Goal: Ask a question: Seek information or help from site administrators or community

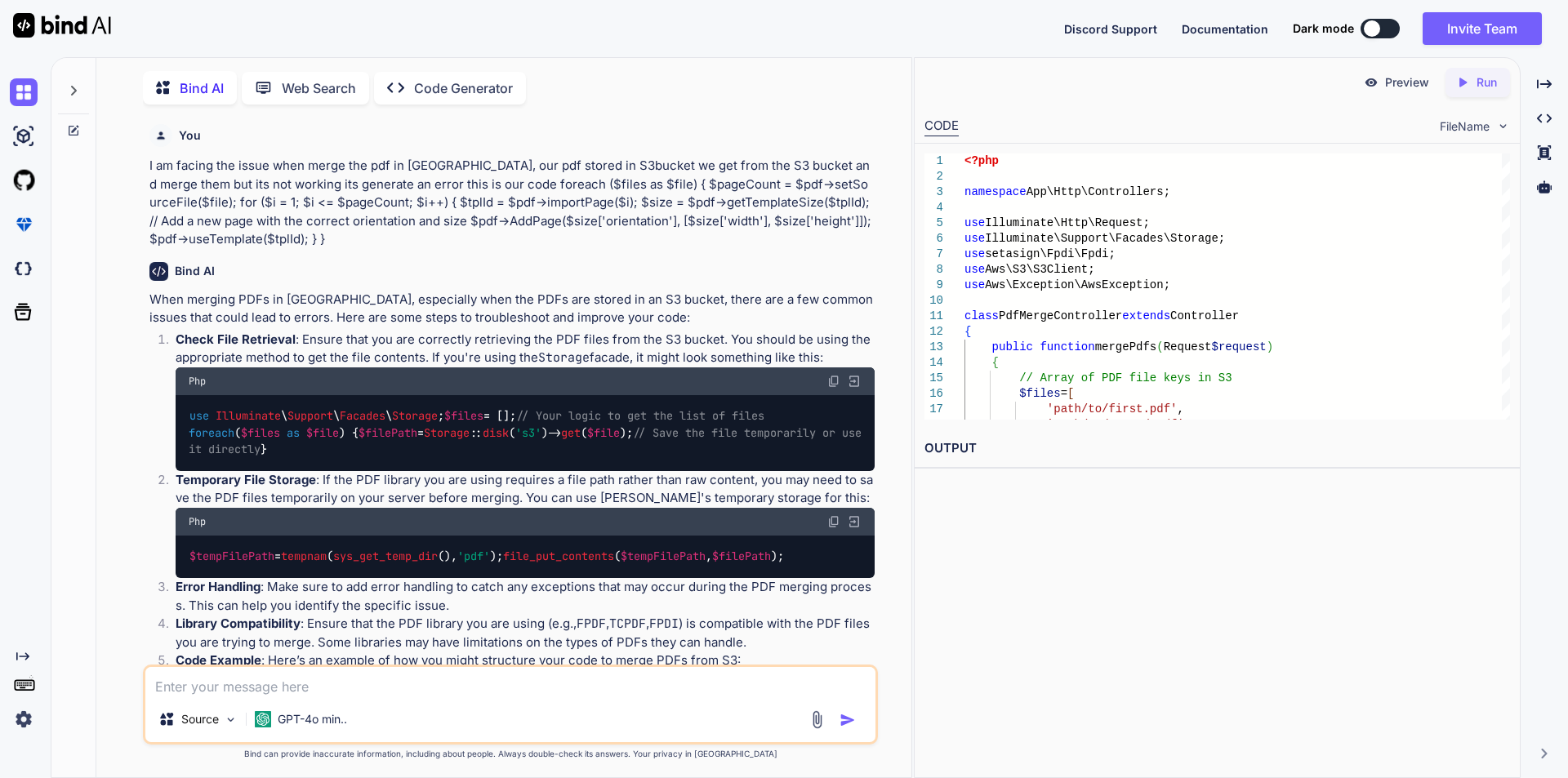
click at [313, 676] on textarea at bounding box center [510, 681] width 730 height 30
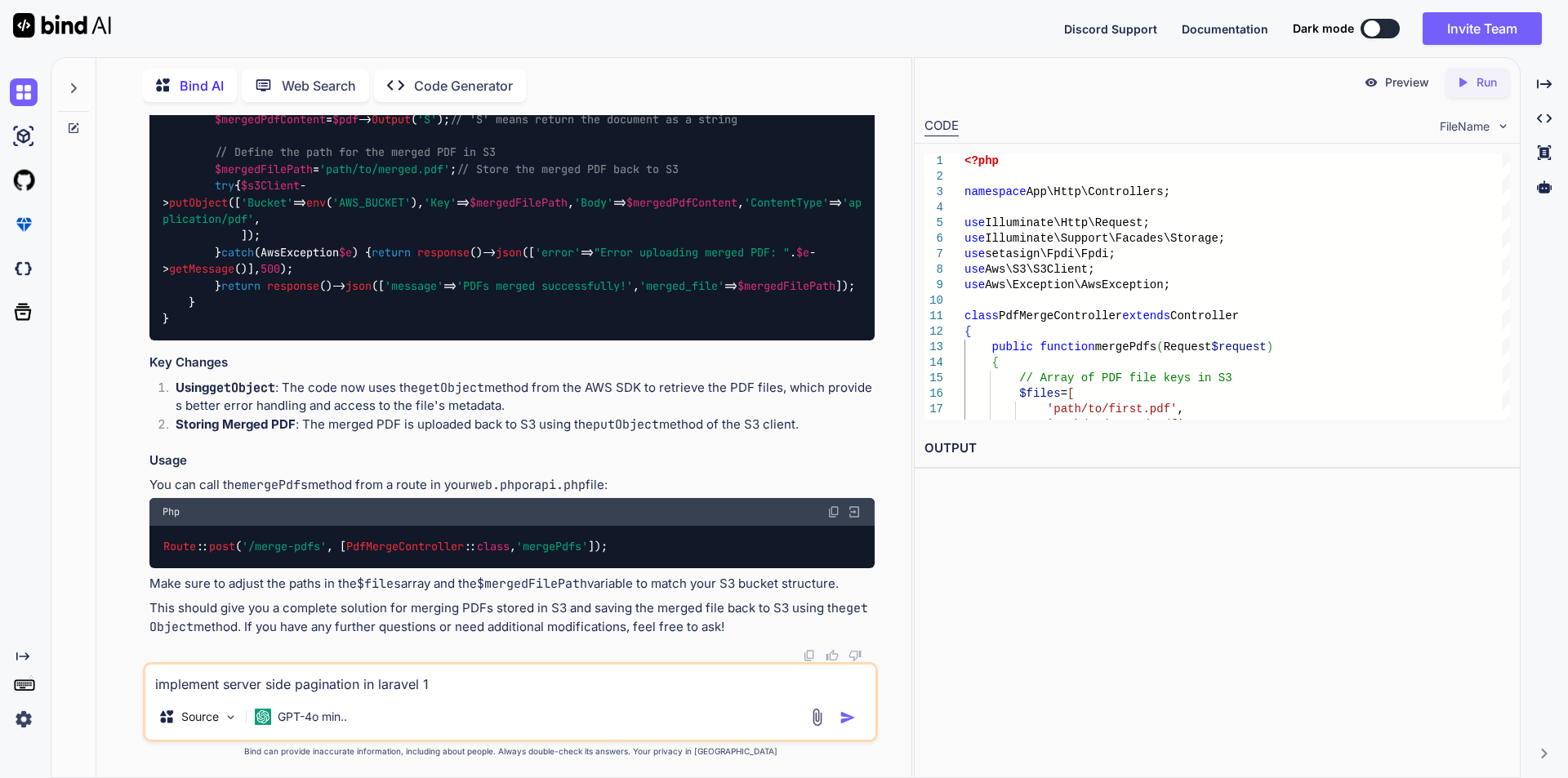
type textarea "implement server side pagination in laravel 12"
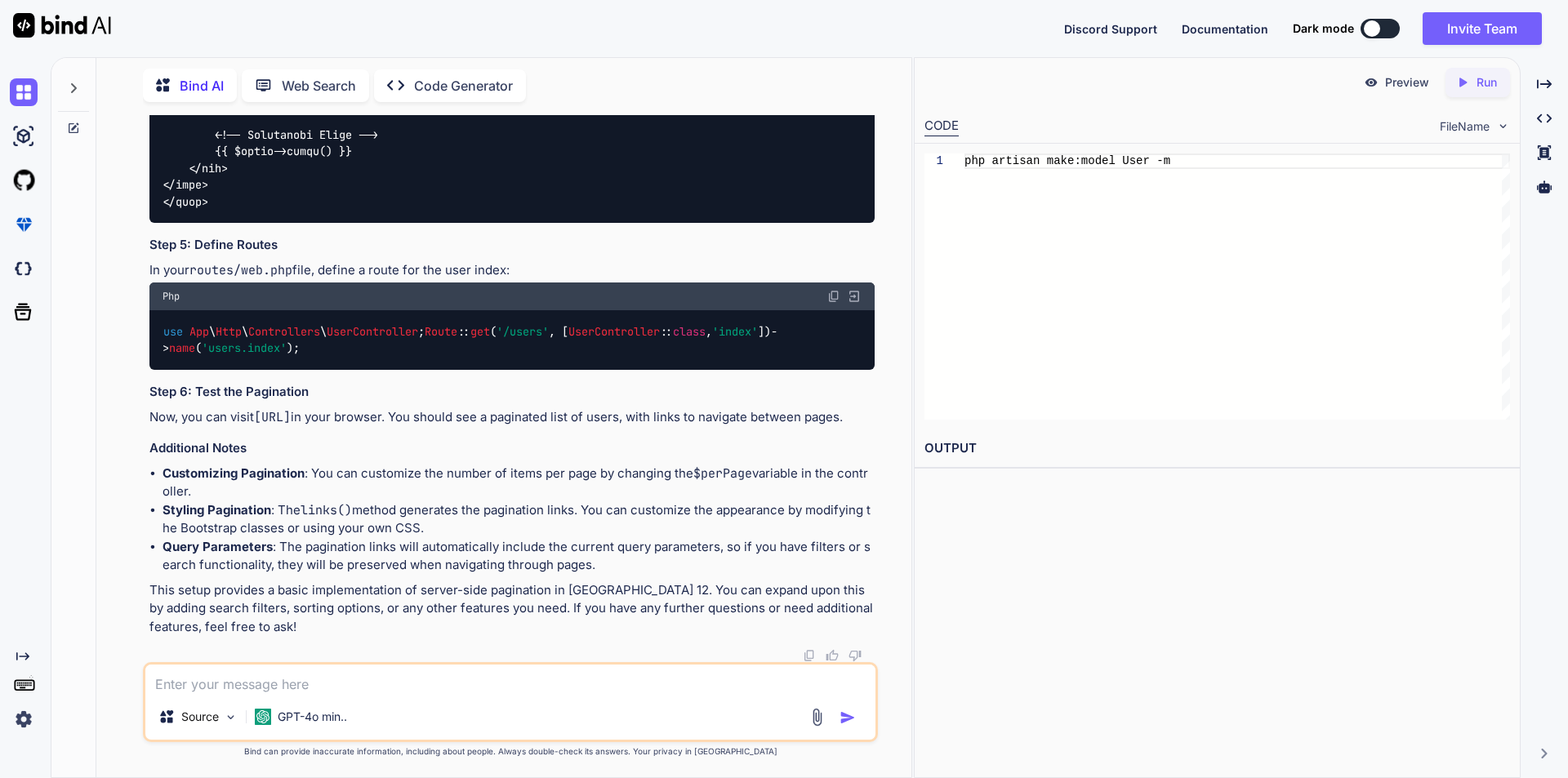
scroll to position [11360, 0]
click at [326, 684] on textarea at bounding box center [510, 678] width 730 height 30
type textarea "d"
type textarea "with the help of datatables"
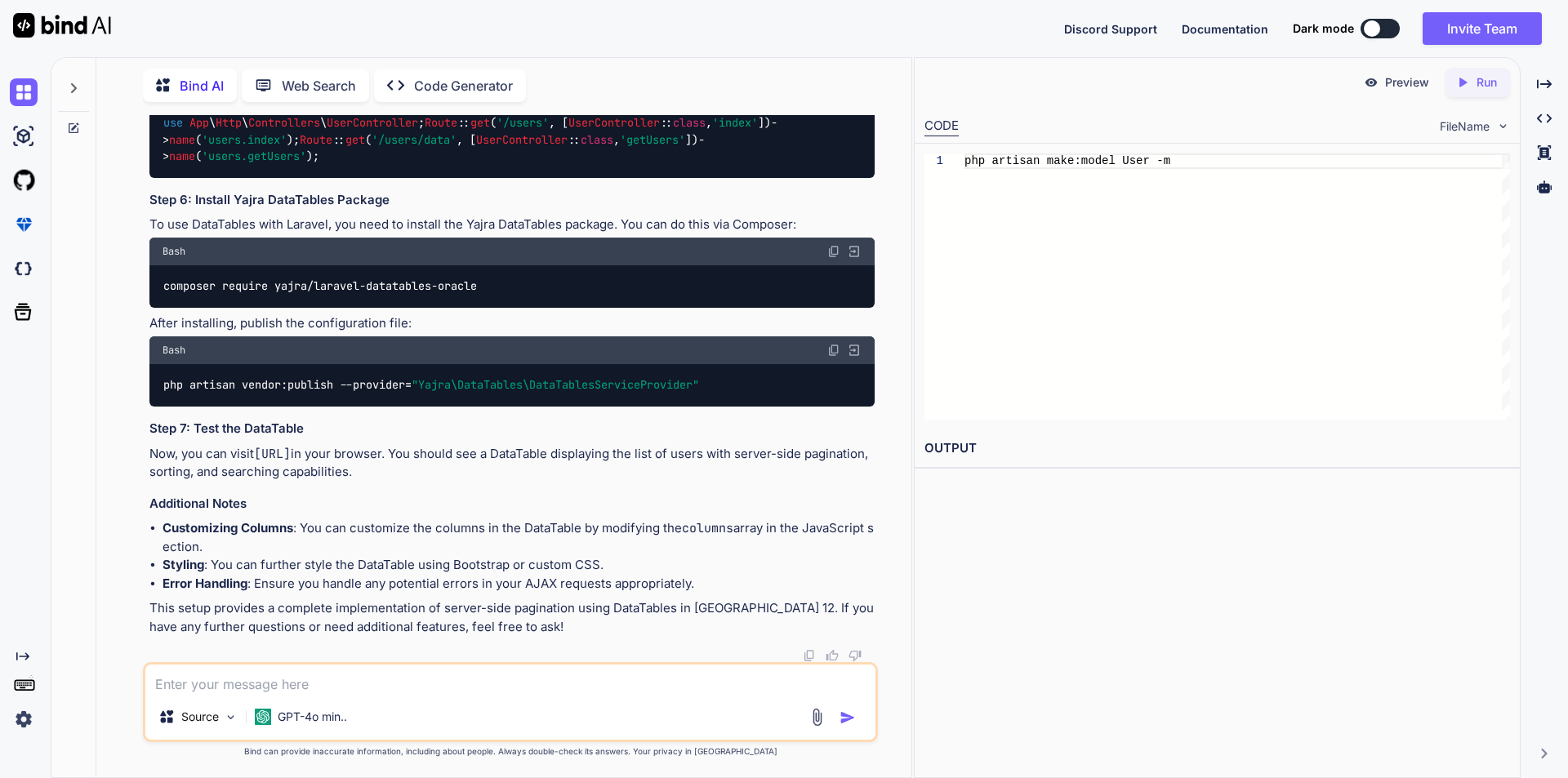
scroll to position [13491, 0]
drag, startPoint x: 215, startPoint y: 163, endPoint x: 287, endPoint y: 342, distance: 192.9
copy code "$(document).ready(function() { $('#users-table').DataTable({ processing: true, …"
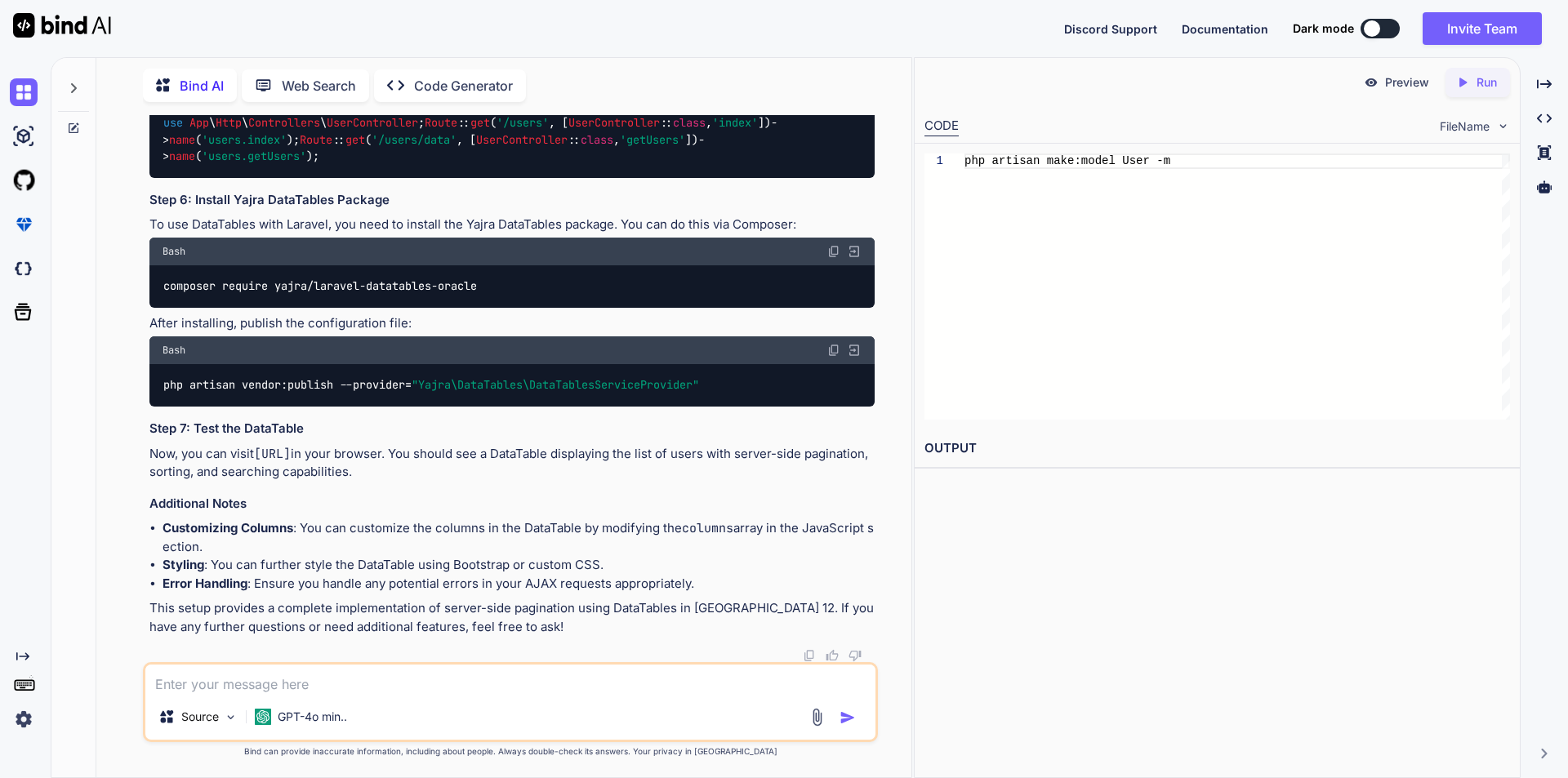
drag, startPoint x: 269, startPoint y: 231, endPoint x: 524, endPoint y: 228, distance: 255.0
copy code "ajax: '{{ route('users.getUsers') }}',"
click at [281, 680] on textarea at bounding box center [510, 678] width 730 height 30
paste textarea "ajax: '{{ route('users.getUsers') }}',"
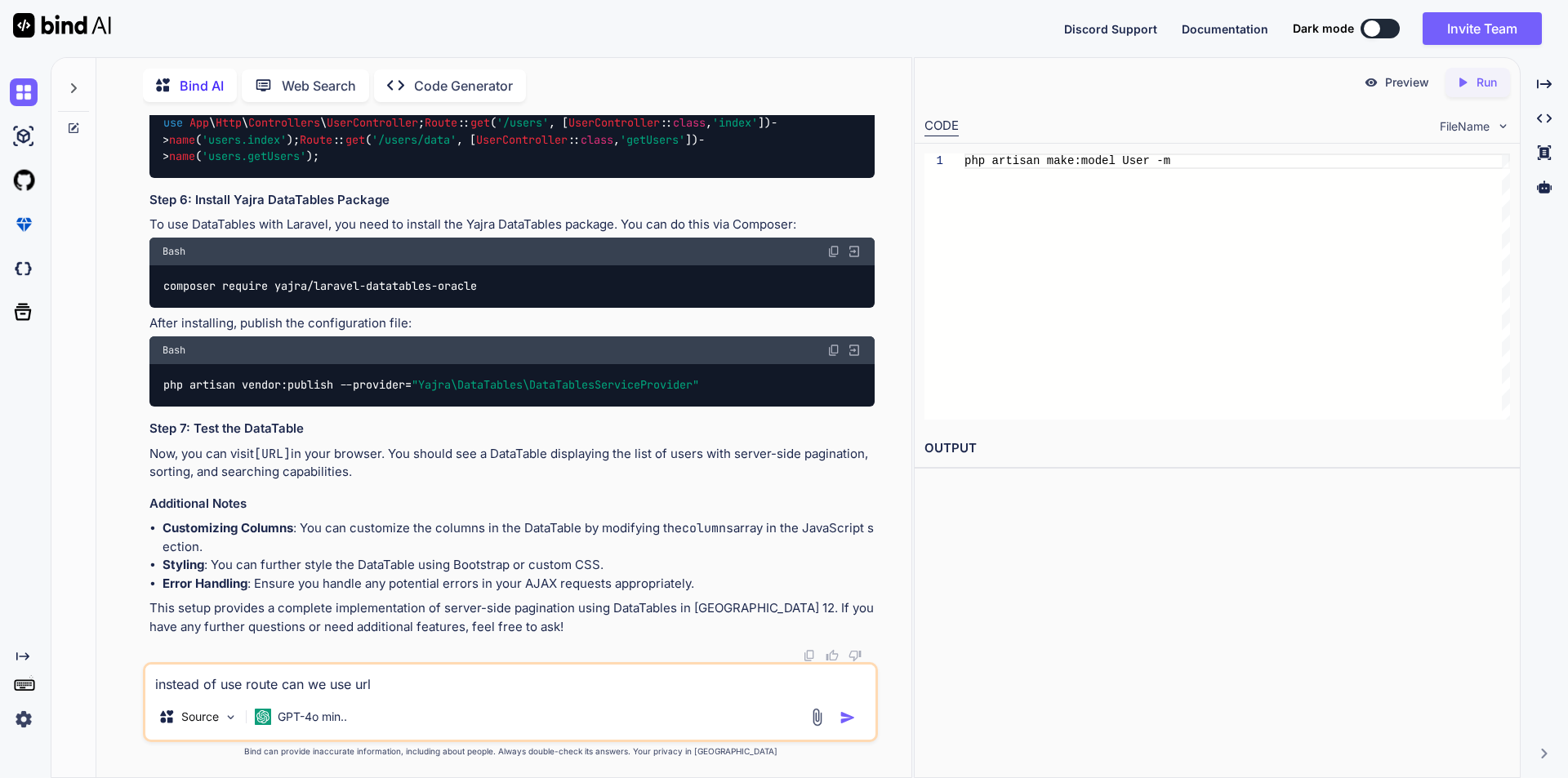
type textarea "instead of use route can we use url ajax: '{{ route('users.getUsers') }}',"
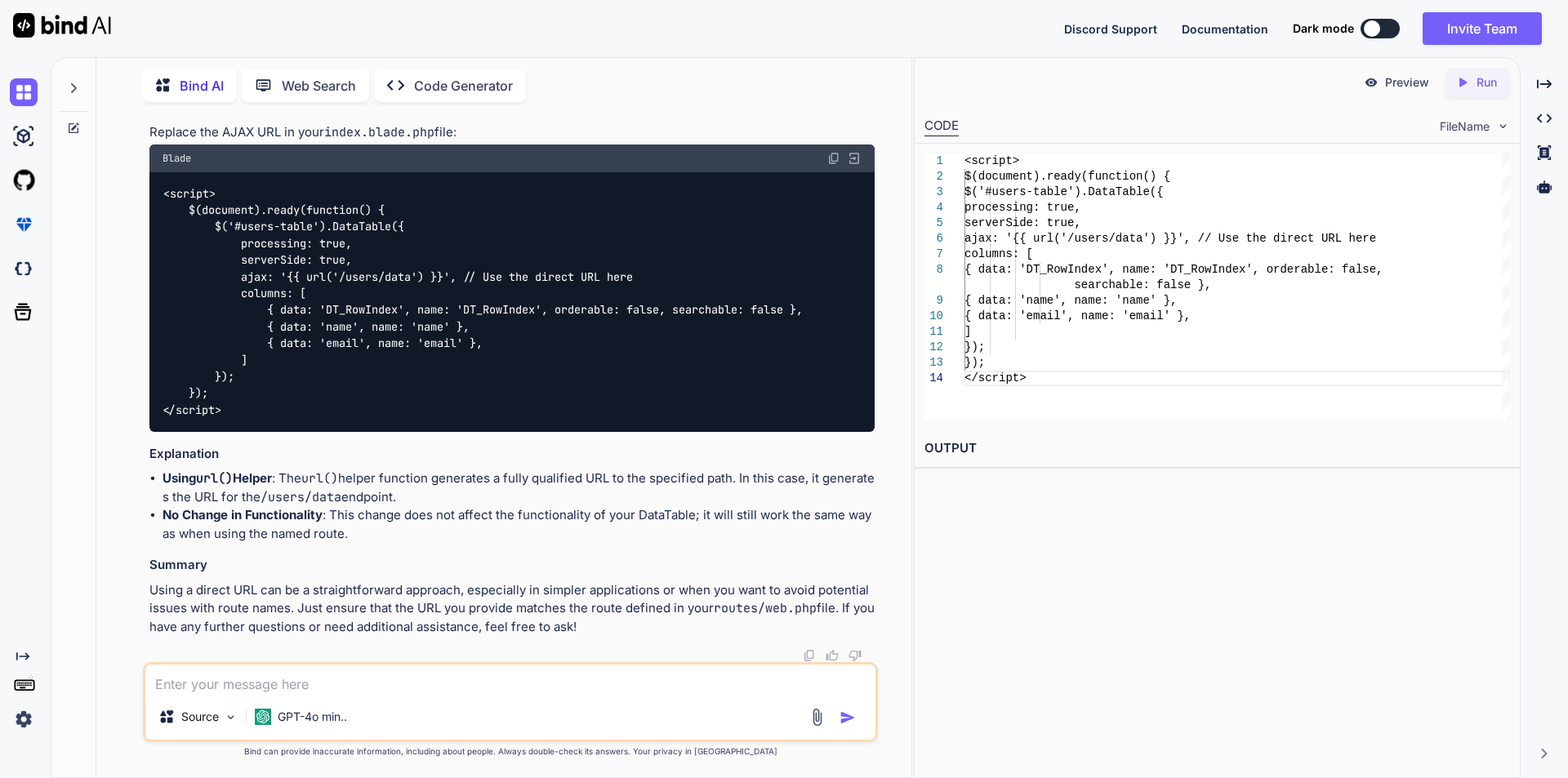
scroll to position [14575, 0]
drag, startPoint x: 308, startPoint y: 353, endPoint x: 426, endPoint y: 349, distance: 118.1
click at [426, 349] on code "<script> $(document).ready(function() { $('#users-table').DataTable({ processin…" at bounding box center [483, 302] width 640 height 233
click at [273, 681] on textarea at bounding box center [510, 678] width 730 height 30
type textarea "as we have create separate js we cannot use {{ }}"
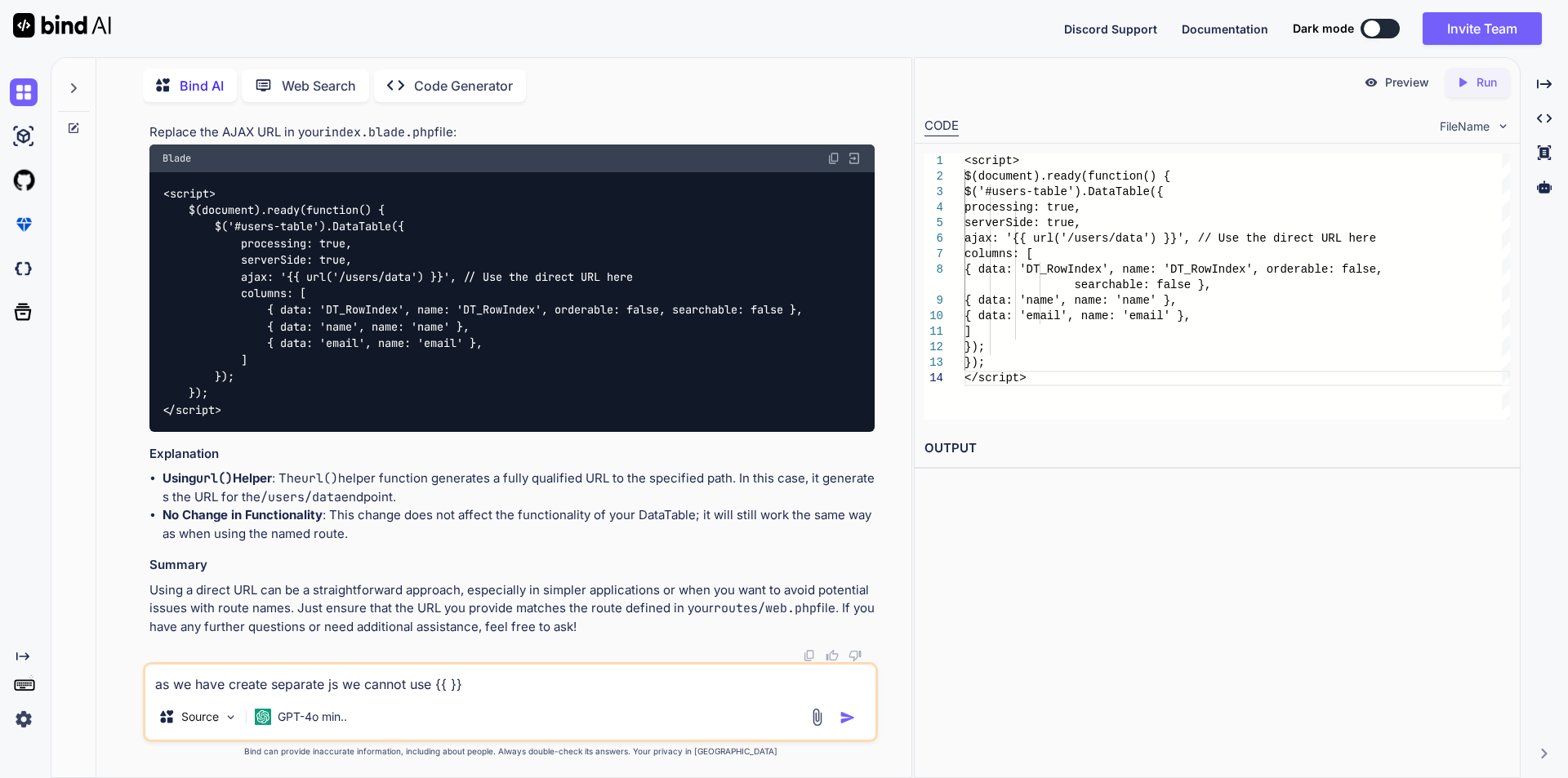
click at [842, 712] on img "button" at bounding box center [847, 717] width 16 height 16
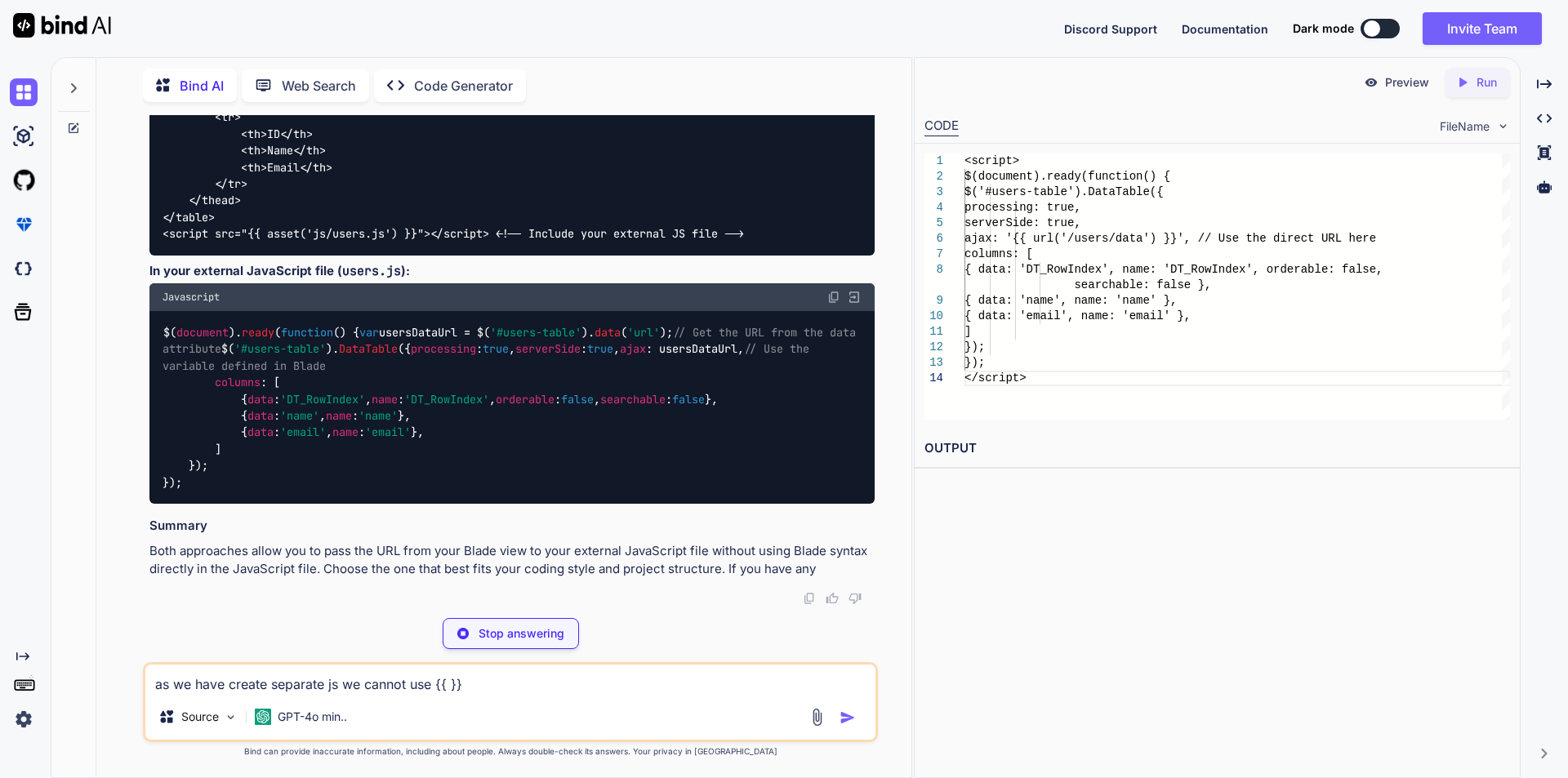
scroll to position [15872, 0]
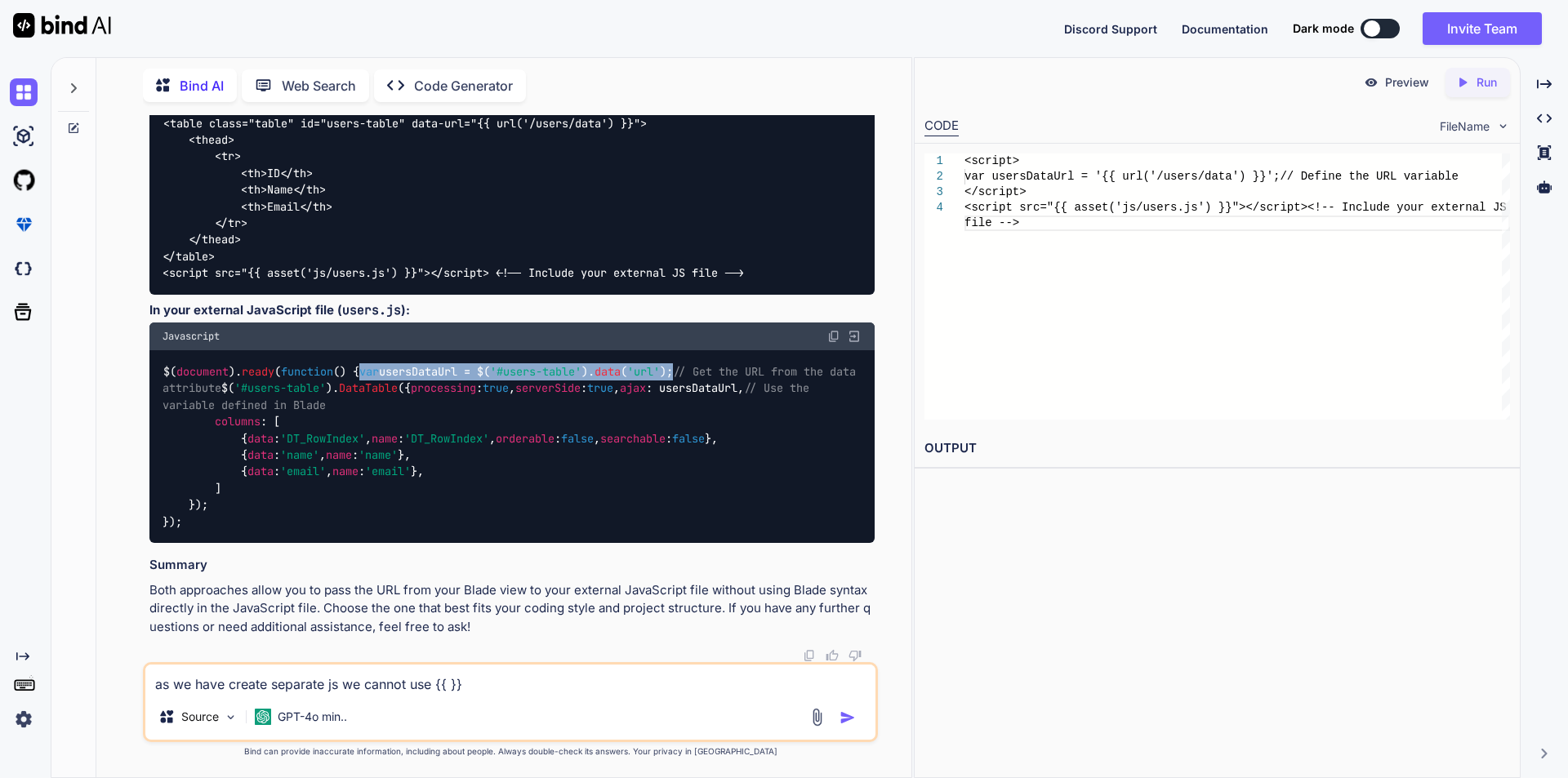
drag, startPoint x: 189, startPoint y: 523, endPoint x: 517, endPoint y: 515, distance: 328.1
click at [517, 515] on code "$( document ). ready ( function ( ) { var usersDataUrl = $( '#users-table' ). d…" at bounding box center [513, 447] width 700 height 167
copy code "var usersDataUrl = $( '#users-table' ). data ( 'url' );"
click at [260, 685] on textarea "as we have create separate js we cannot use {{ }}" at bounding box center [510, 678] width 730 height 30
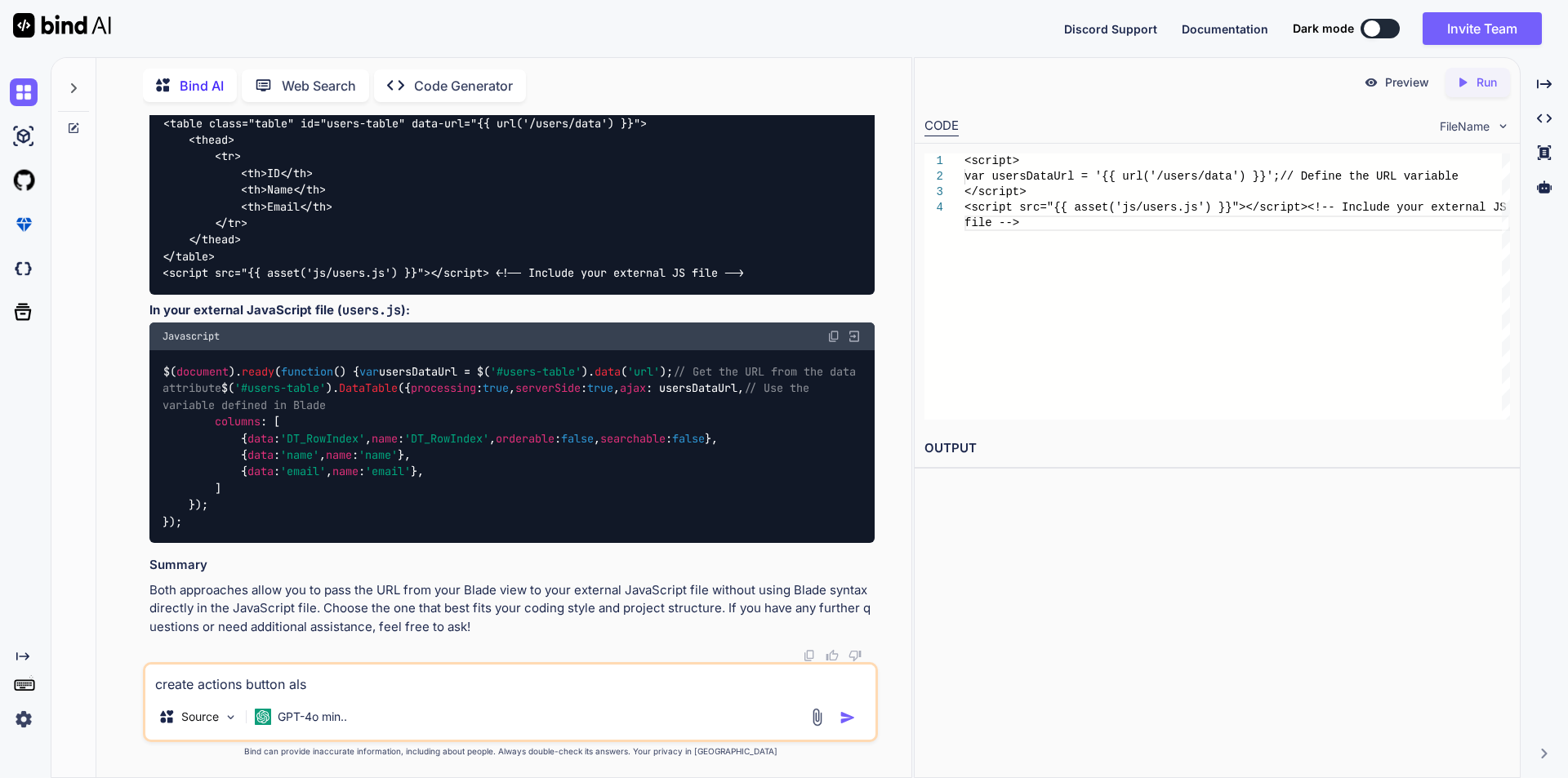
type textarea "create actions button also"
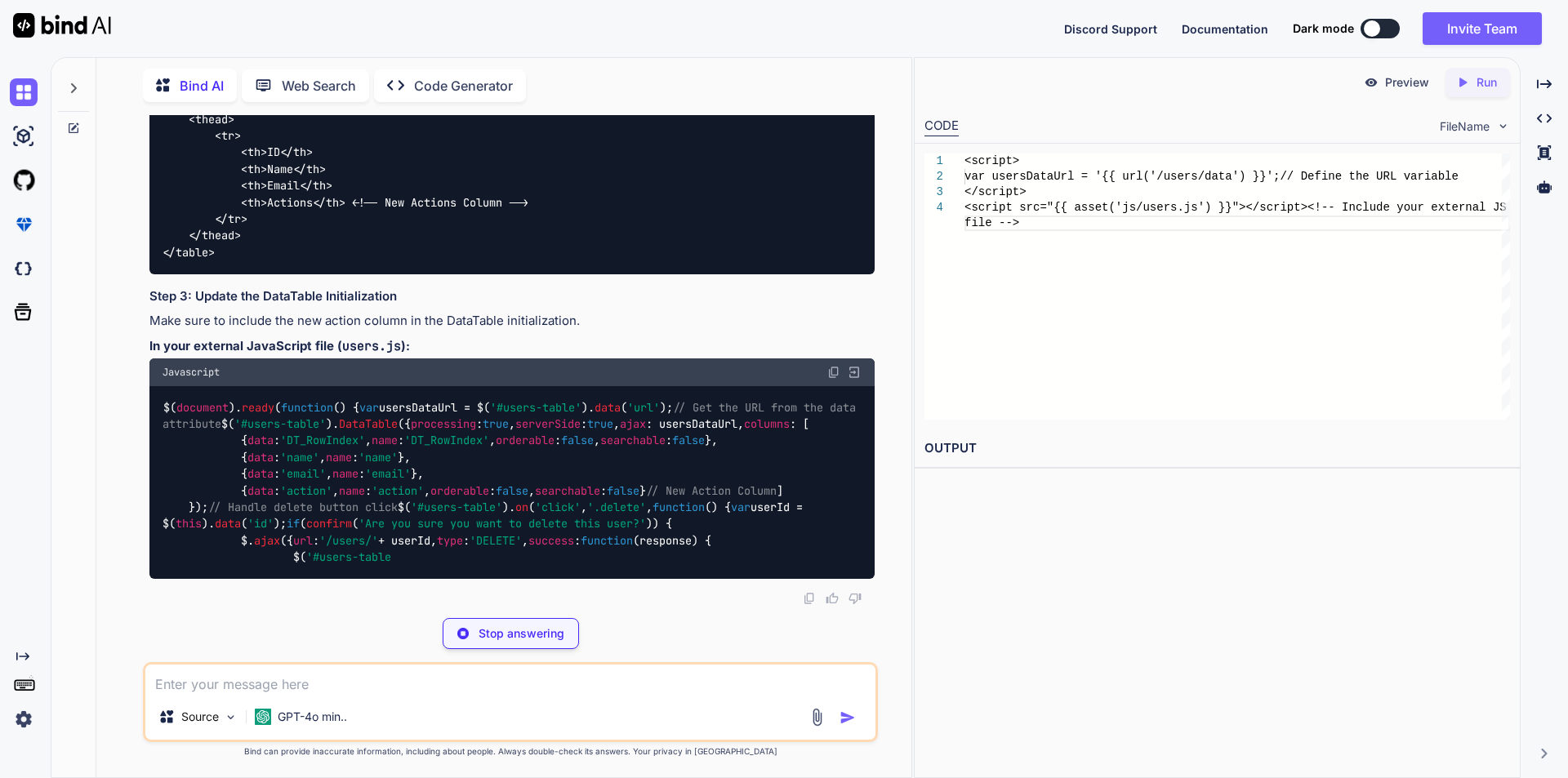
scroll to position [17551, 0]
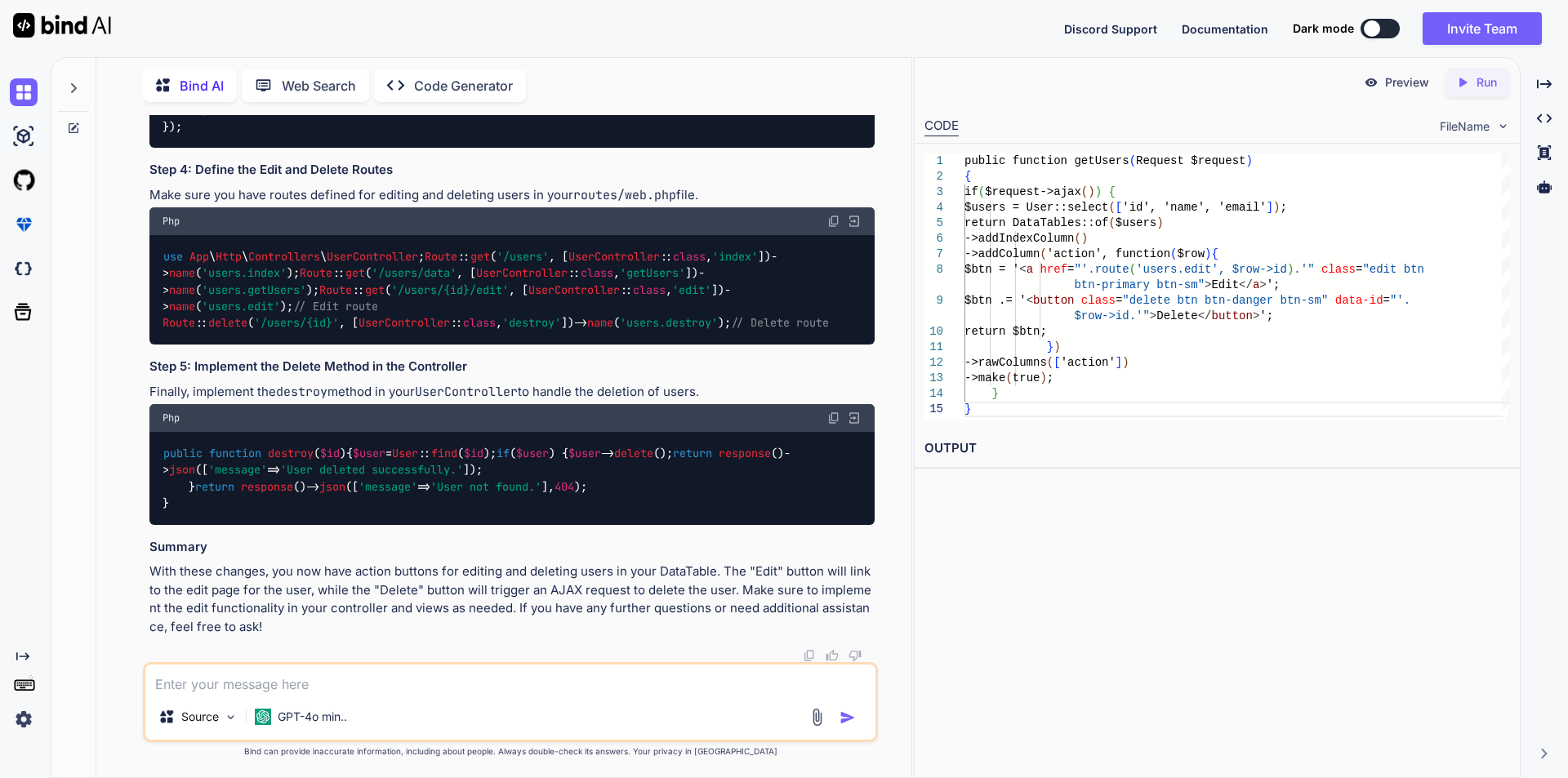
drag, startPoint x: 244, startPoint y: 379, endPoint x: 714, endPoint y: 380, distance: 470.0
click at [714, 135] on code "$( document ). ready ( function ( ) { var usersDataUrl = $( '#users-table' ). d…" at bounding box center [515, 2] width 705 height 266
copy code "{ data : 'action' , name : 'action' , orderable : false , searchable : false }"
drag, startPoint x: 192, startPoint y: 238, endPoint x: 233, endPoint y: 449, distance: 214.9
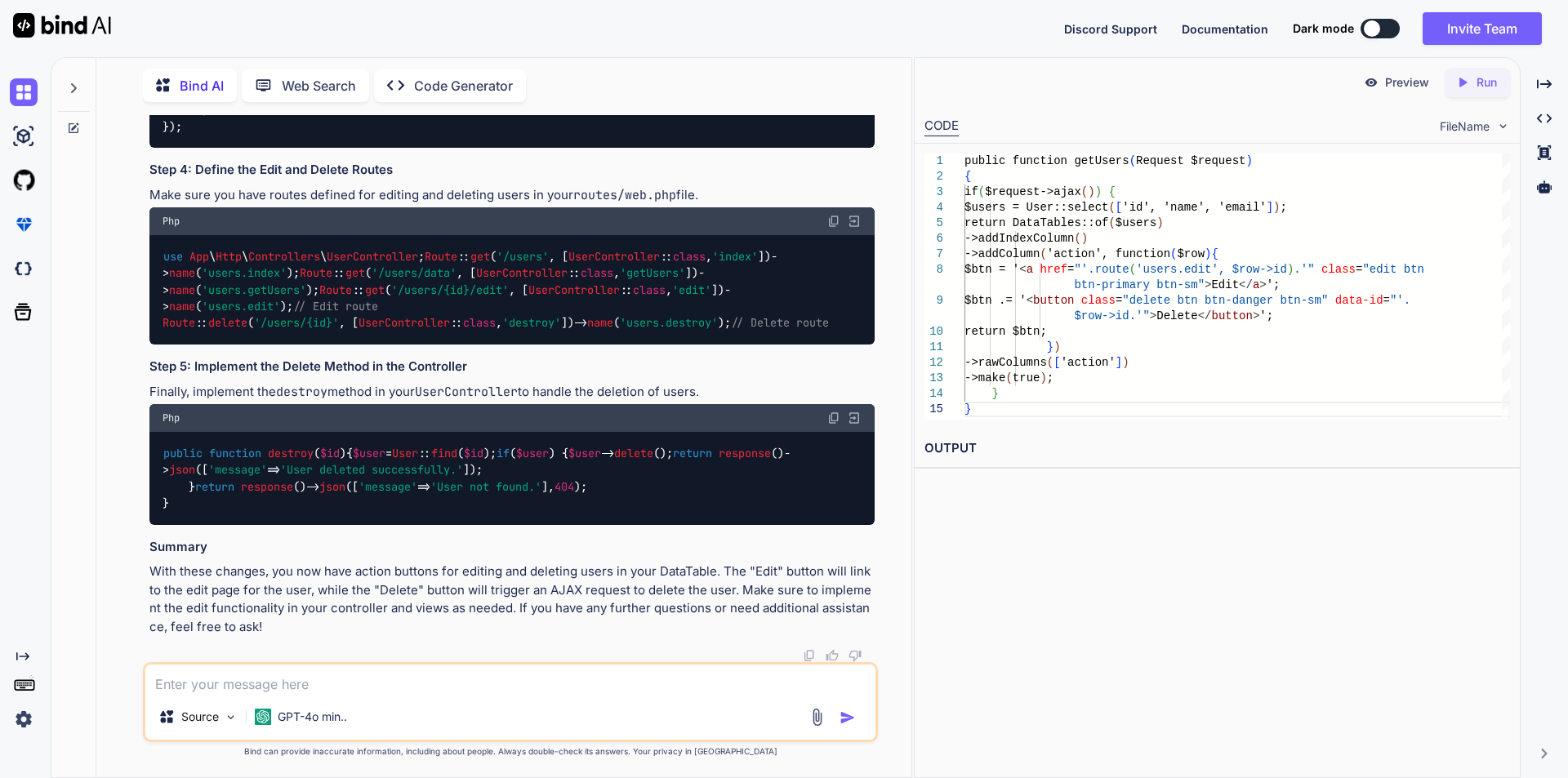
copy code "if ( $request -> ajax ()) { $users = User :: select ([ 'id' , 'name' , 'email' …"
click at [335, 689] on textarea at bounding box center [510, 678] width 730 height 30
paste textarea "return DataTables::of($dol)"
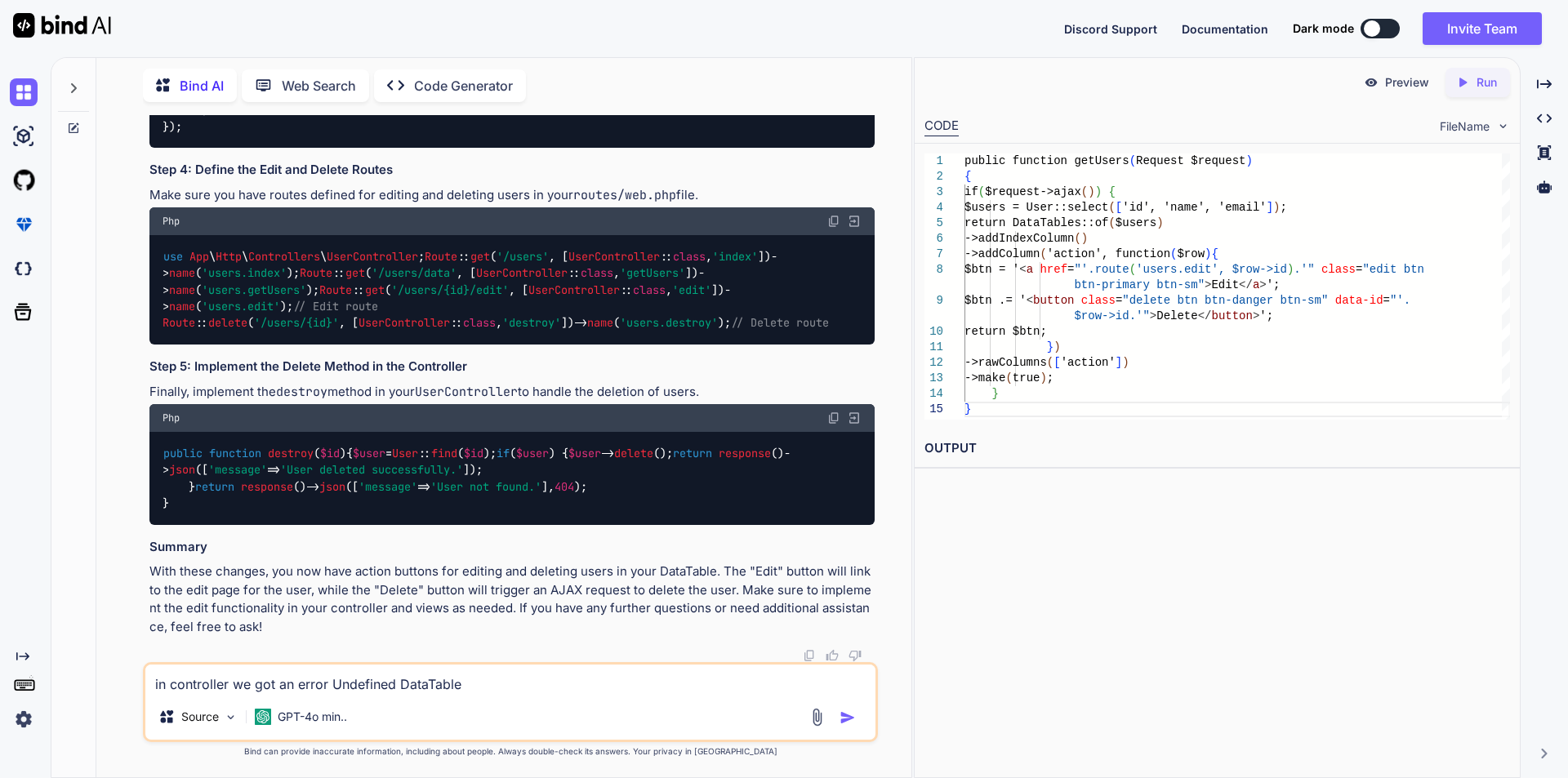
click at [398, 682] on textarea "in controller we got an error Undefined DataTable" at bounding box center [510, 678] width 730 height 30
paste textarea "App\Http\Controllers"
click at [633, 688] on textarea "in controller we got an error Undefined type 'App\Http\Controllers\DataTable" at bounding box center [510, 678] width 730 height 30
type textarea "in controller we got an error Undefined type 'App\Http\Controllers\DataTables"
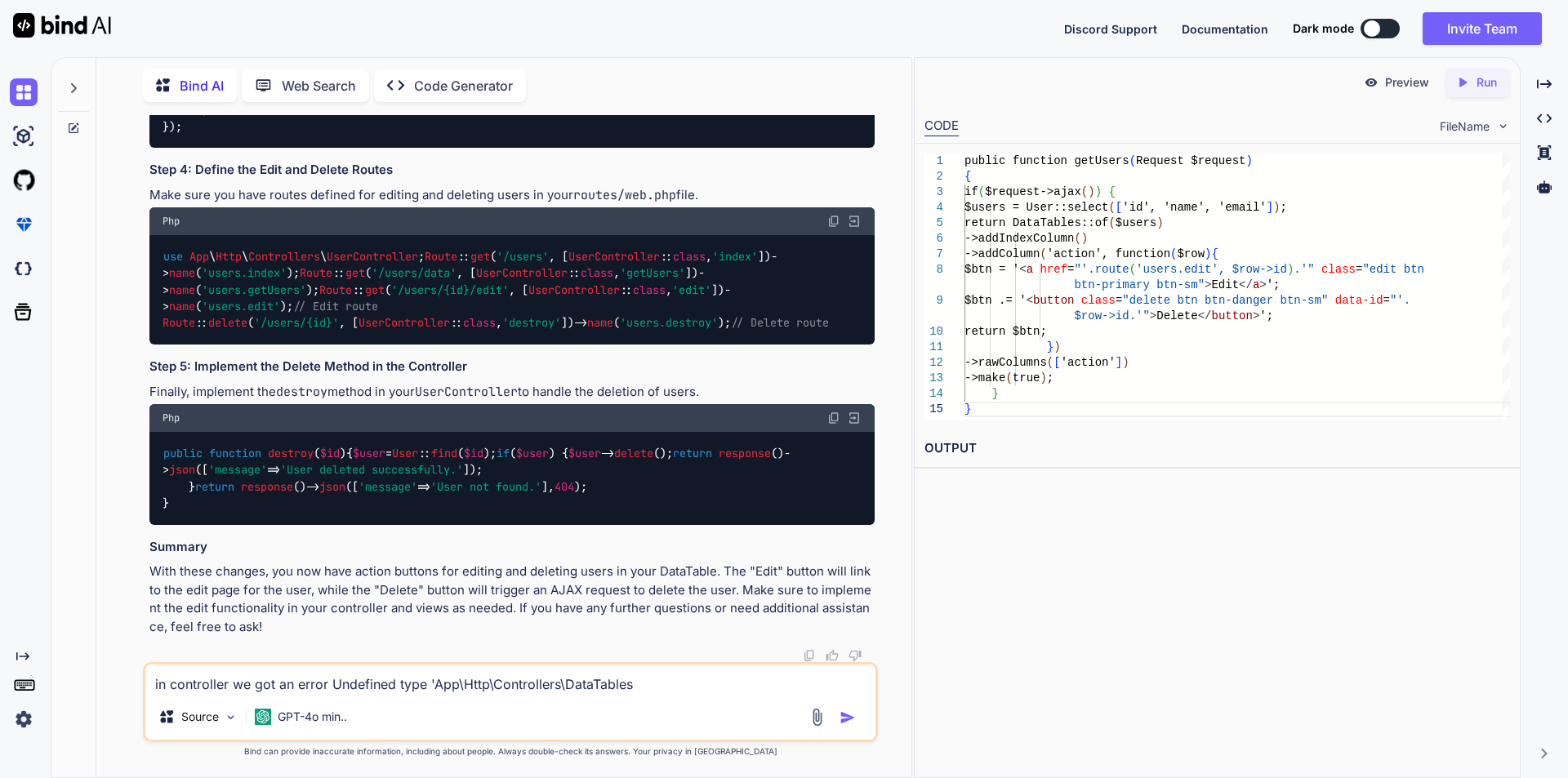
click at [851, 714] on img "button" at bounding box center [847, 717] width 16 height 16
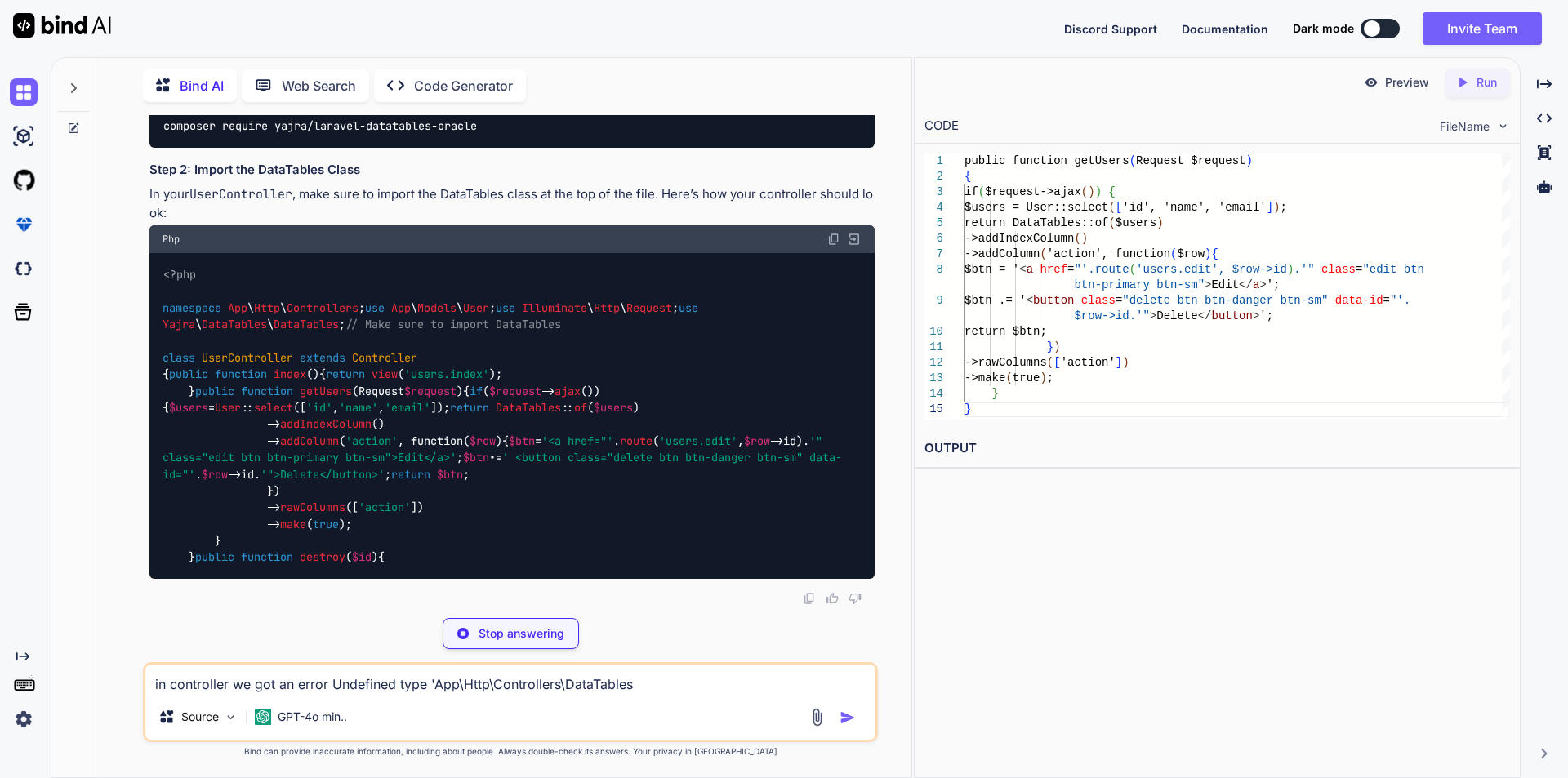
scroll to position [18917, 0]
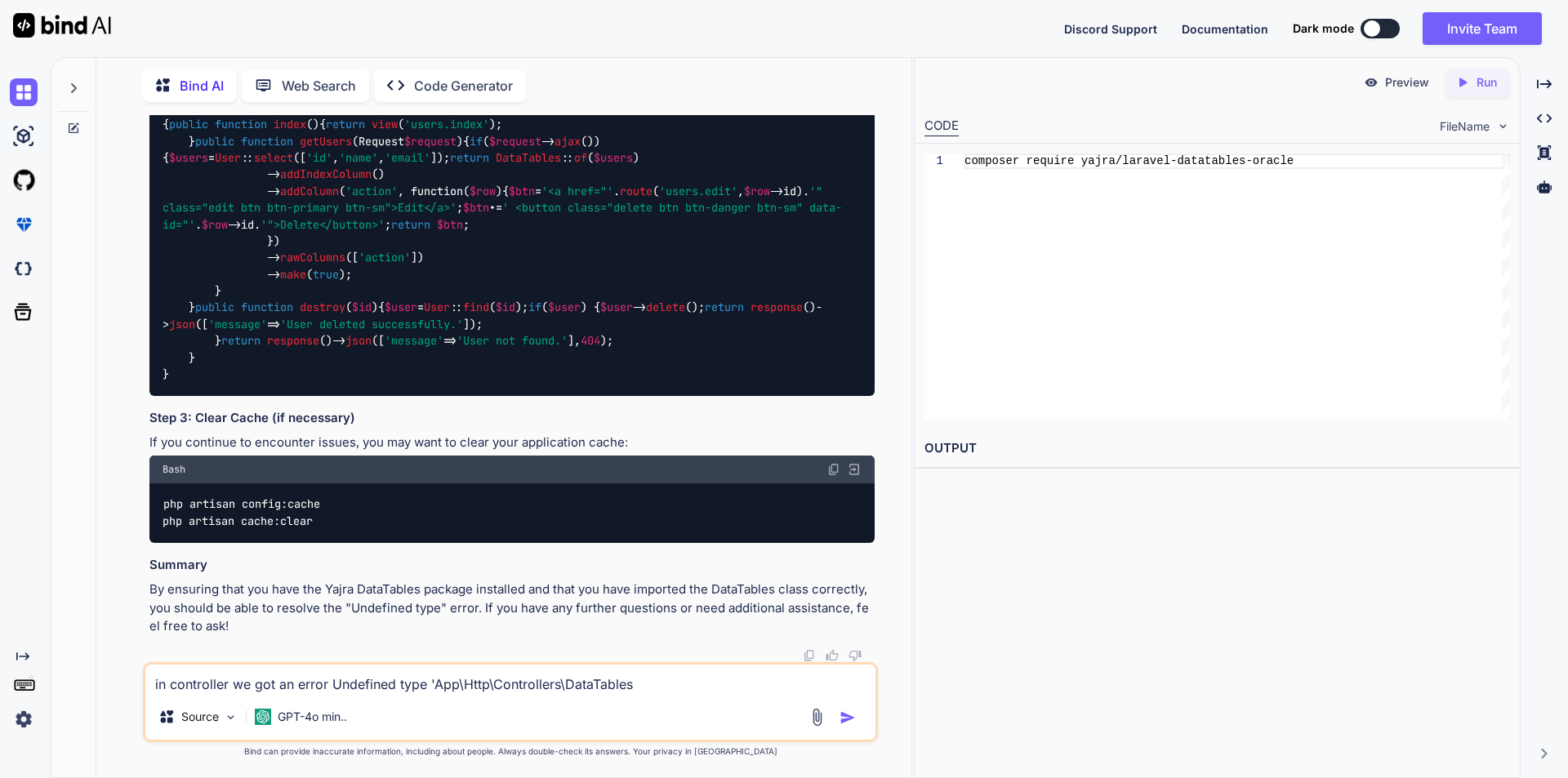
drag, startPoint x: 164, startPoint y: 264, endPoint x: 485, endPoint y: 272, distance: 321.1
copy code "composer require yajra/laravel-datatables-oracle"
drag, startPoint x: 164, startPoint y: 263, endPoint x: 376, endPoint y: 266, distance: 212.0
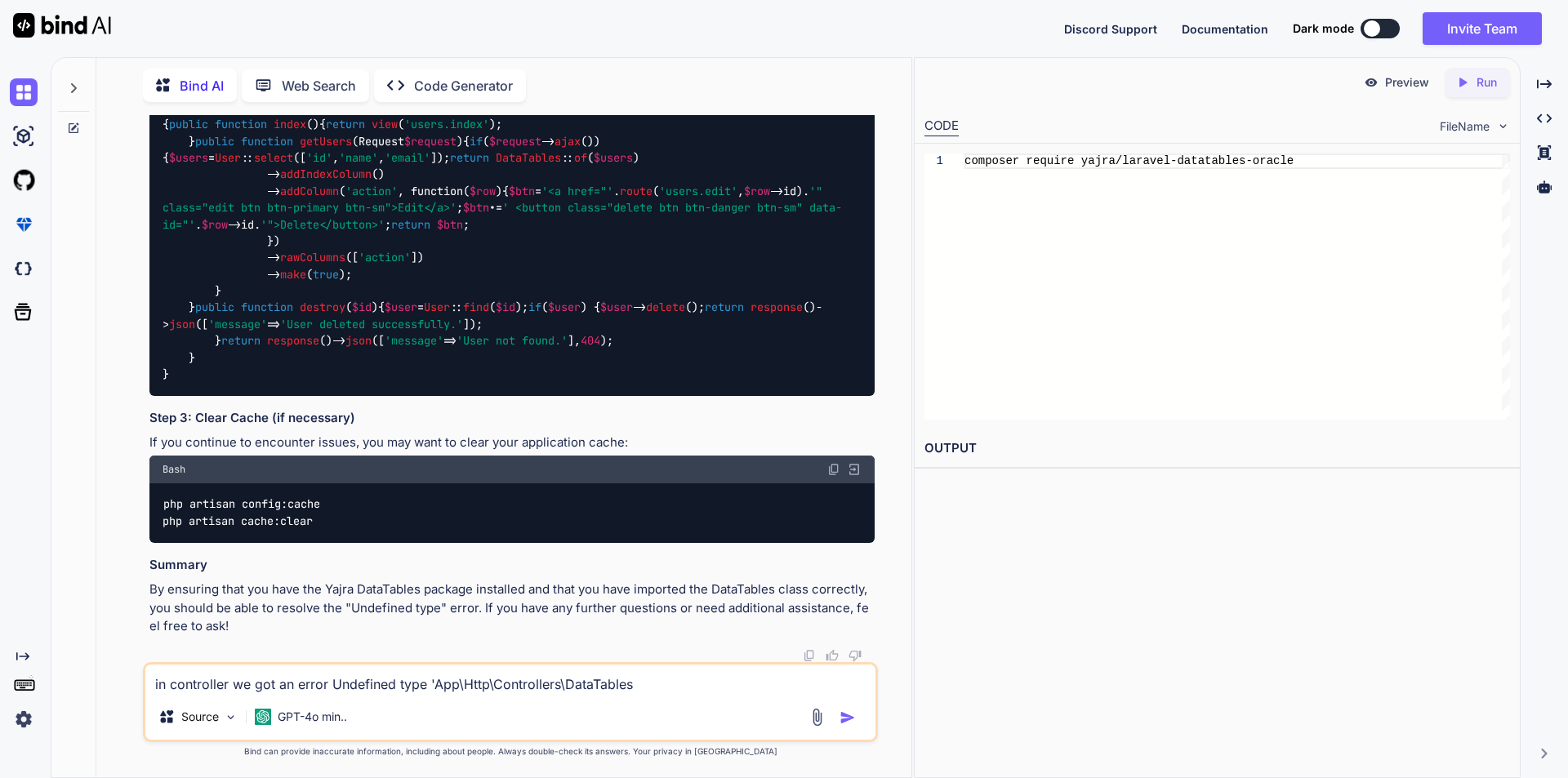
click at [376, 266] on code "<?php namespace App \ Http \ Controllers ; use App \ Models \ User ; use Illumi…" at bounding box center [503, 199] width 680 height 366
copy code "use Yajra \ DataTables \ DataTables ;"
click at [333, 682] on textarea "in controller we got an error Undefined type 'App\Http\Controllers\DataTables" at bounding box center [510, 678] width 730 height 30
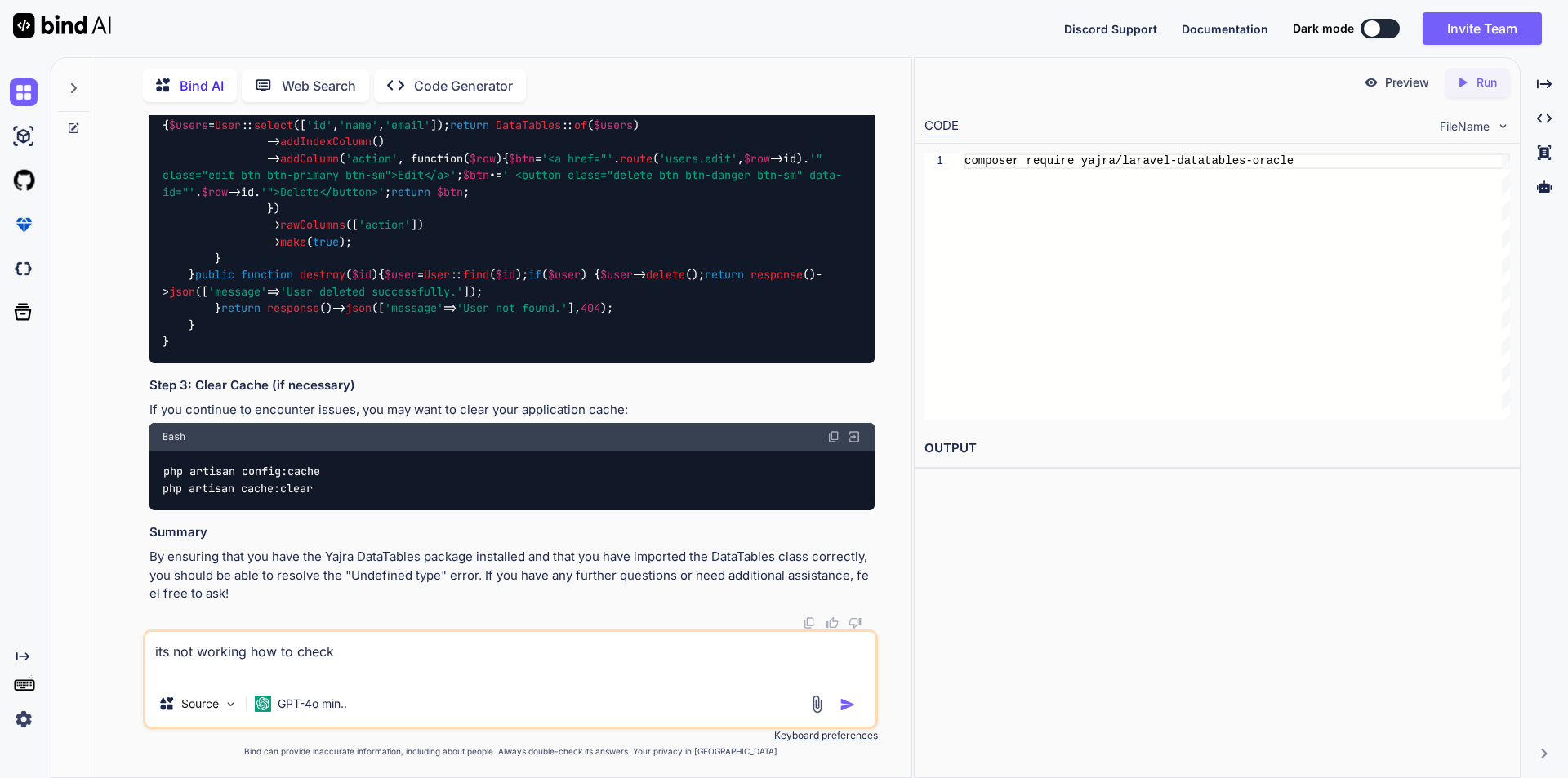
paste textarea "$(document).on('ready', function() { alert('red'); var dolDataUrl = $('#dolTabl…"
type textarea "its not working how to check $(document).on('ready', function() { alert('red');…"
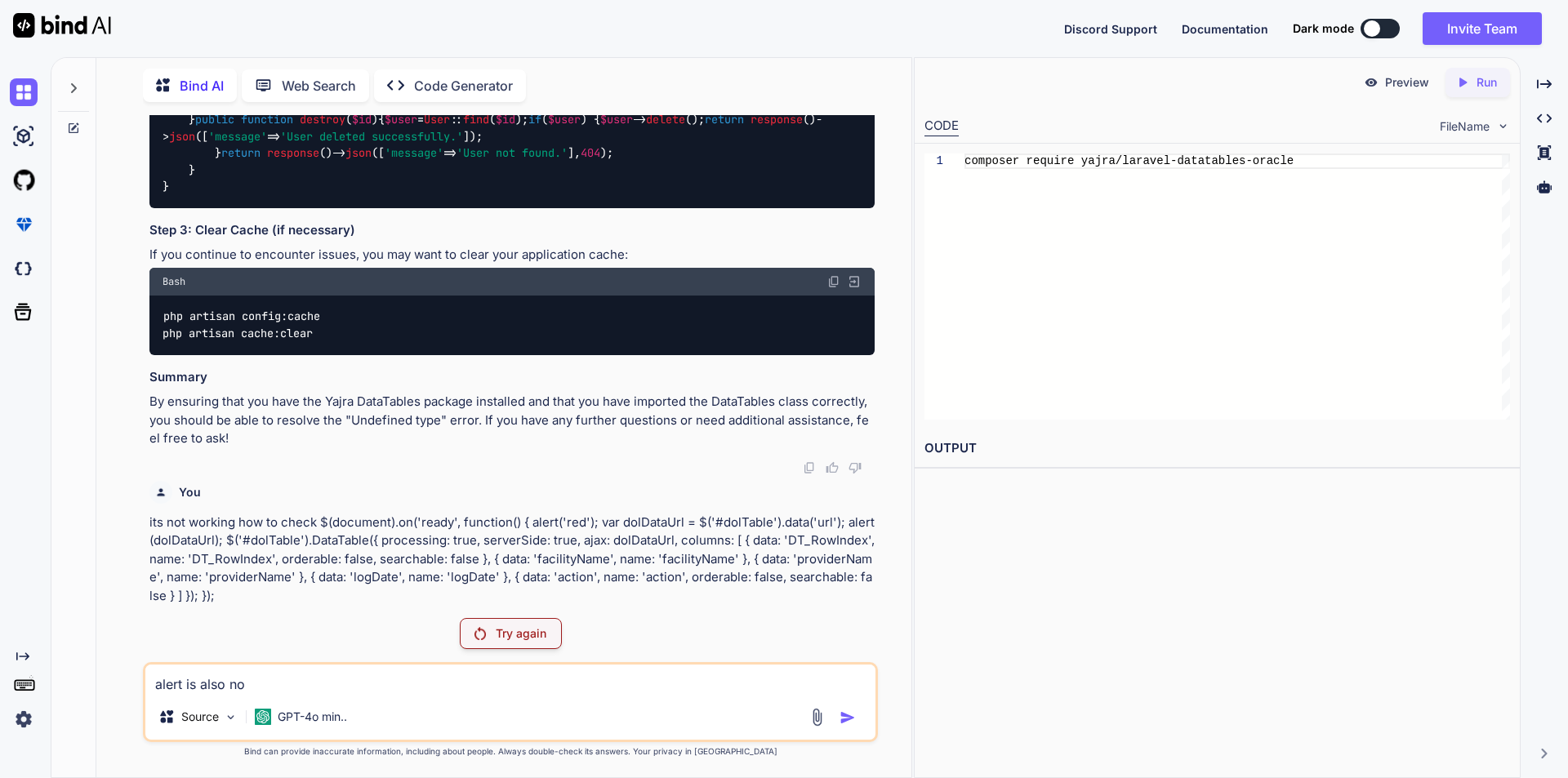
scroll to position [18859, 0]
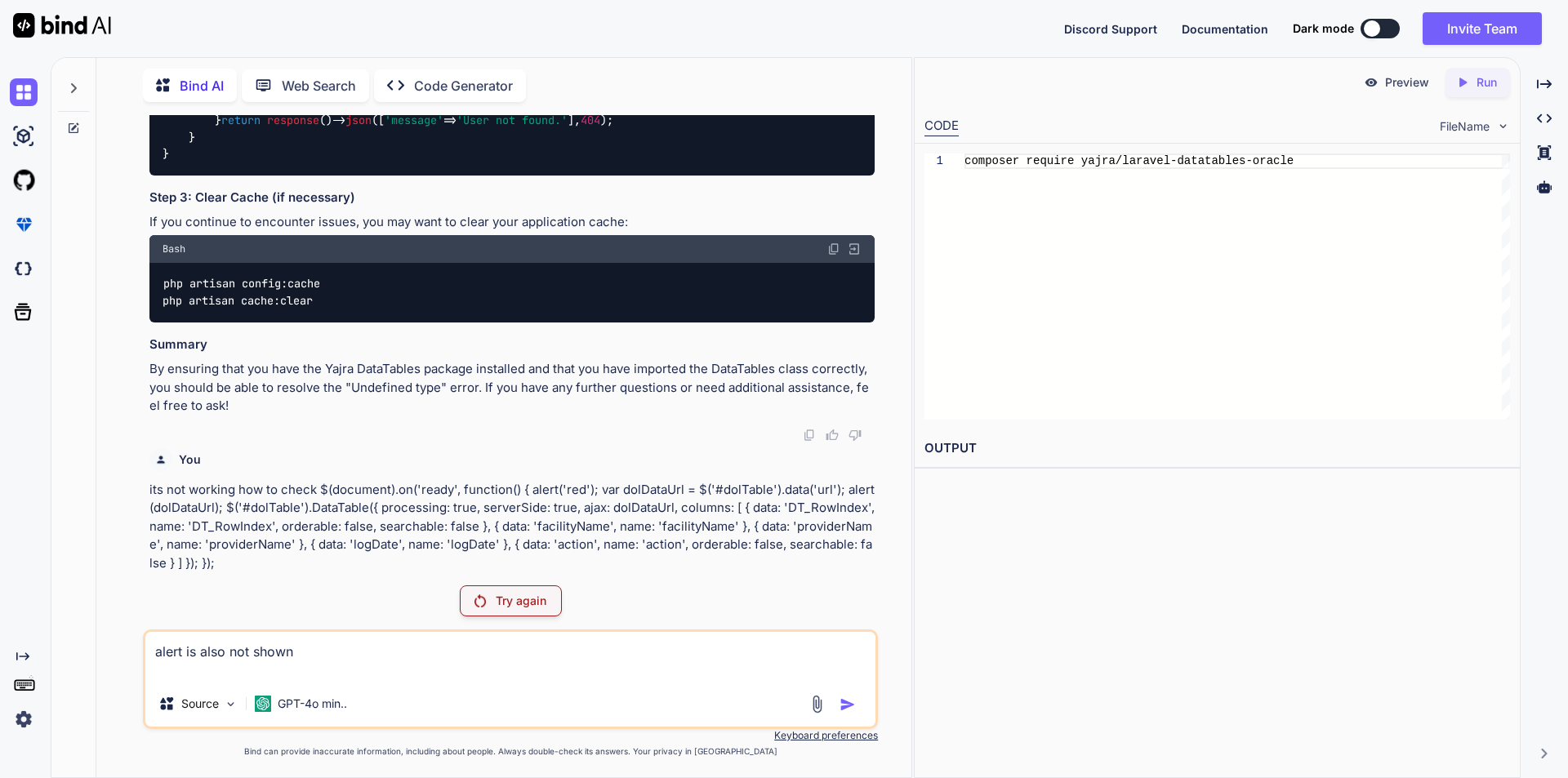
type textarea "alert is also not shown"
click at [265, 563] on p "its not working how to check $(document).on('ready', function() { alert('red');…" at bounding box center [511, 527] width 725 height 92
click at [511, 603] on p "Try again" at bounding box center [520, 600] width 50 height 16
click at [509, 595] on p "Try again" at bounding box center [520, 600] width 50 height 16
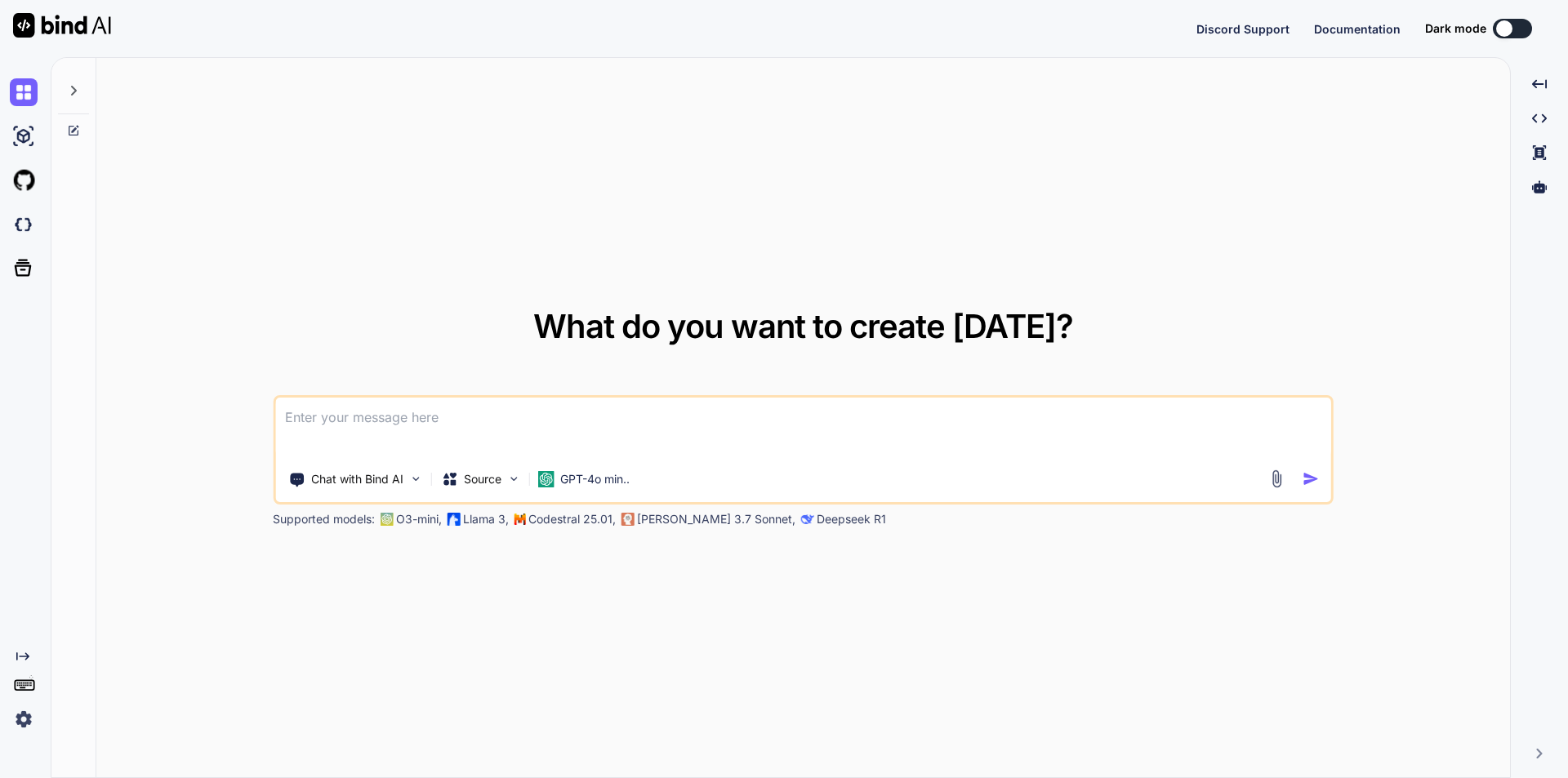
click at [431, 409] on textarea at bounding box center [803, 427] width 1056 height 60
type textarea "x"
click at [511, 422] on textarea at bounding box center [803, 427] width 1056 height 60
type textarea "i"
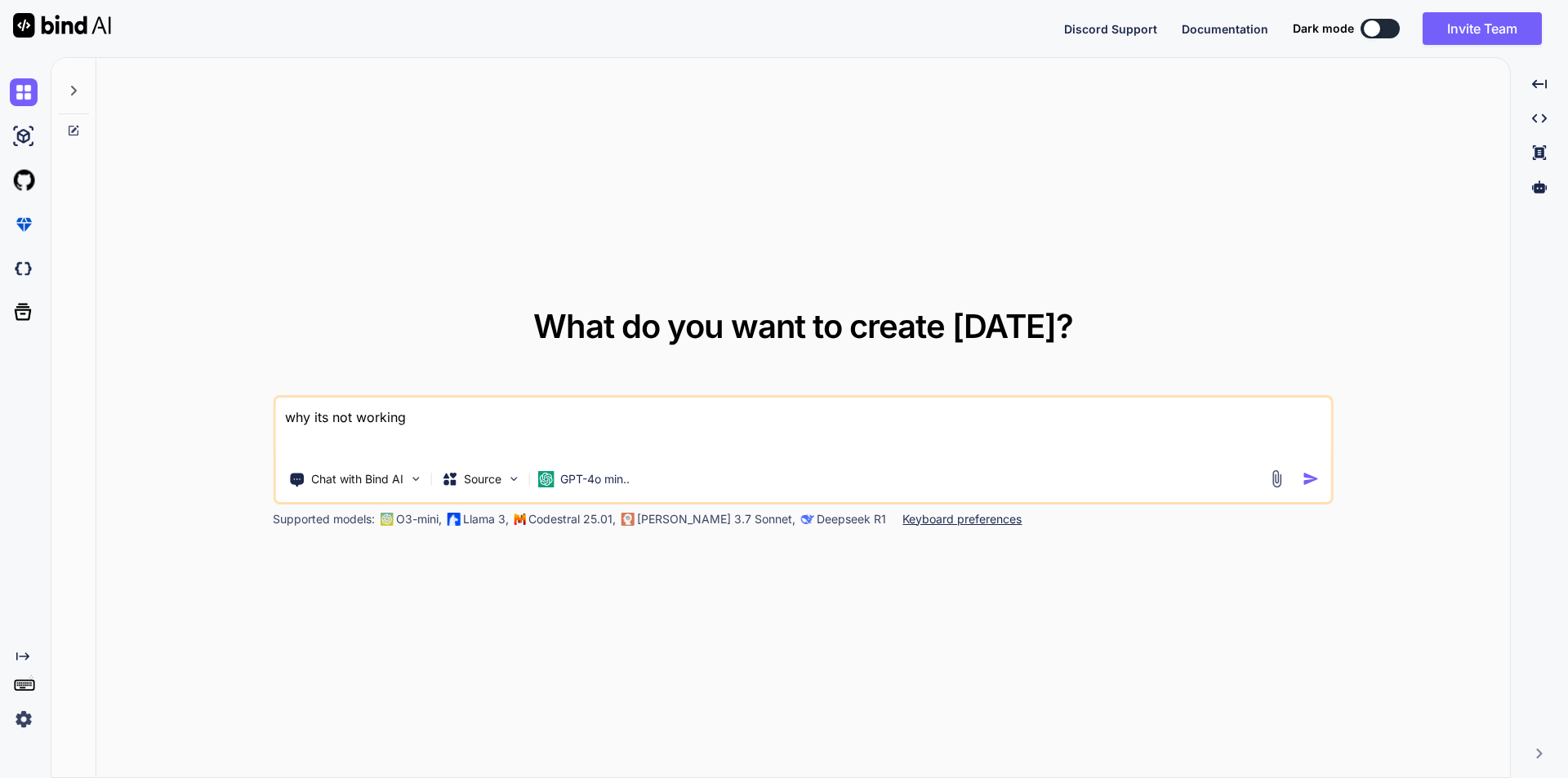
paste textarea "jQuery(function () { $(document).on('ready', function() {"
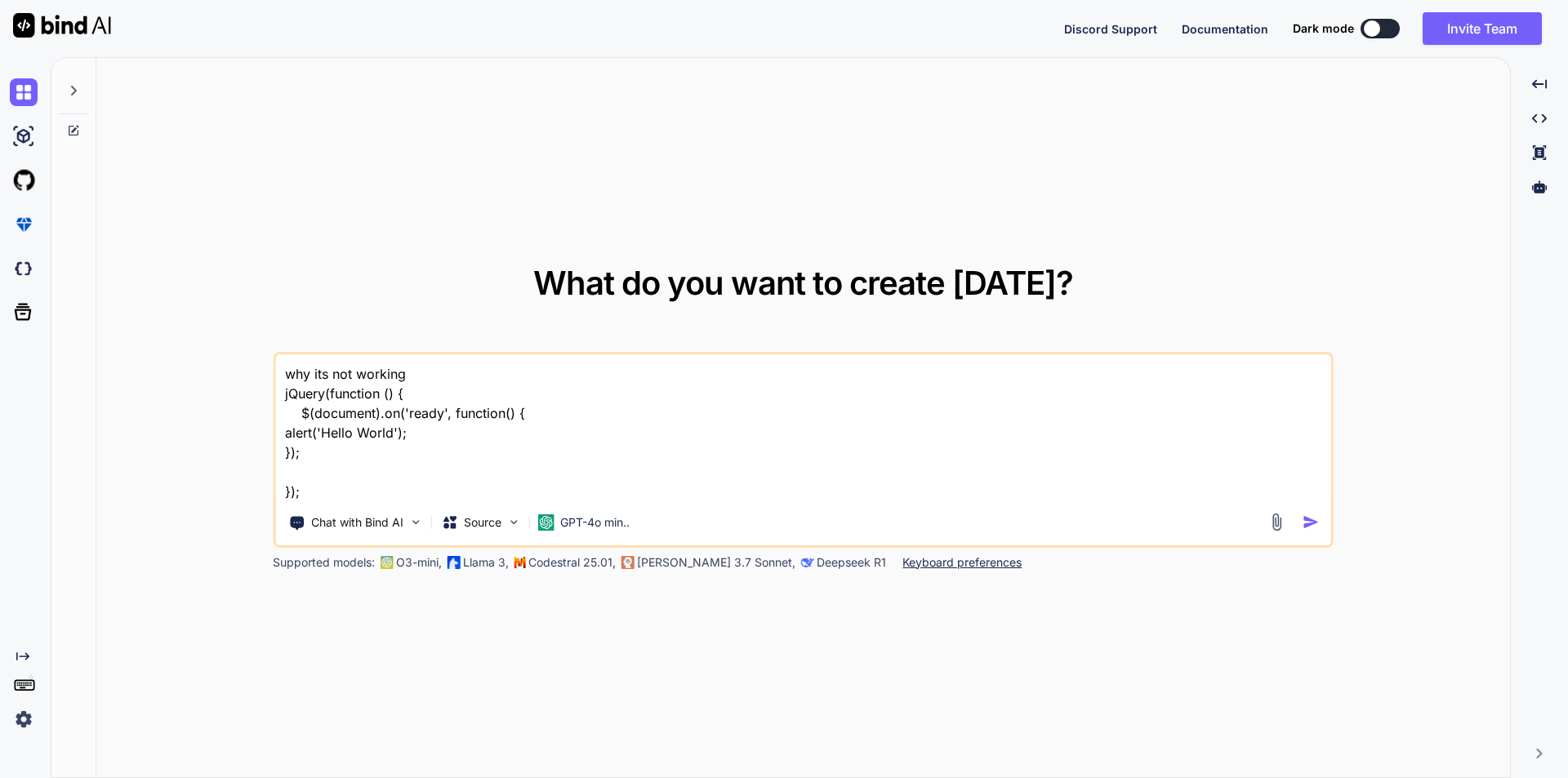
click at [288, 433] on textarea "why its not working jQuery(function () { $(document).on('ready', function() { a…" at bounding box center [803, 427] width 1056 height 147
type textarea "why its not working jQuery(function () { $(document).on('ready', function() { a…"
click at [285, 431] on textarea "why its not working jQuery(function () { $(document).on('ready', function() { a…" at bounding box center [803, 427] width 1056 height 147
click at [284, 454] on textarea "why its not working jQuery(function () { $(document).on('ready', function() { a…" at bounding box center [803, 427] width 1056 height 147
click at [312, 483] on textarea "why its not working jQuery(function () { $(document).on('ready', function() { a…" at bounding box center [803, 427] width 1056 height 147
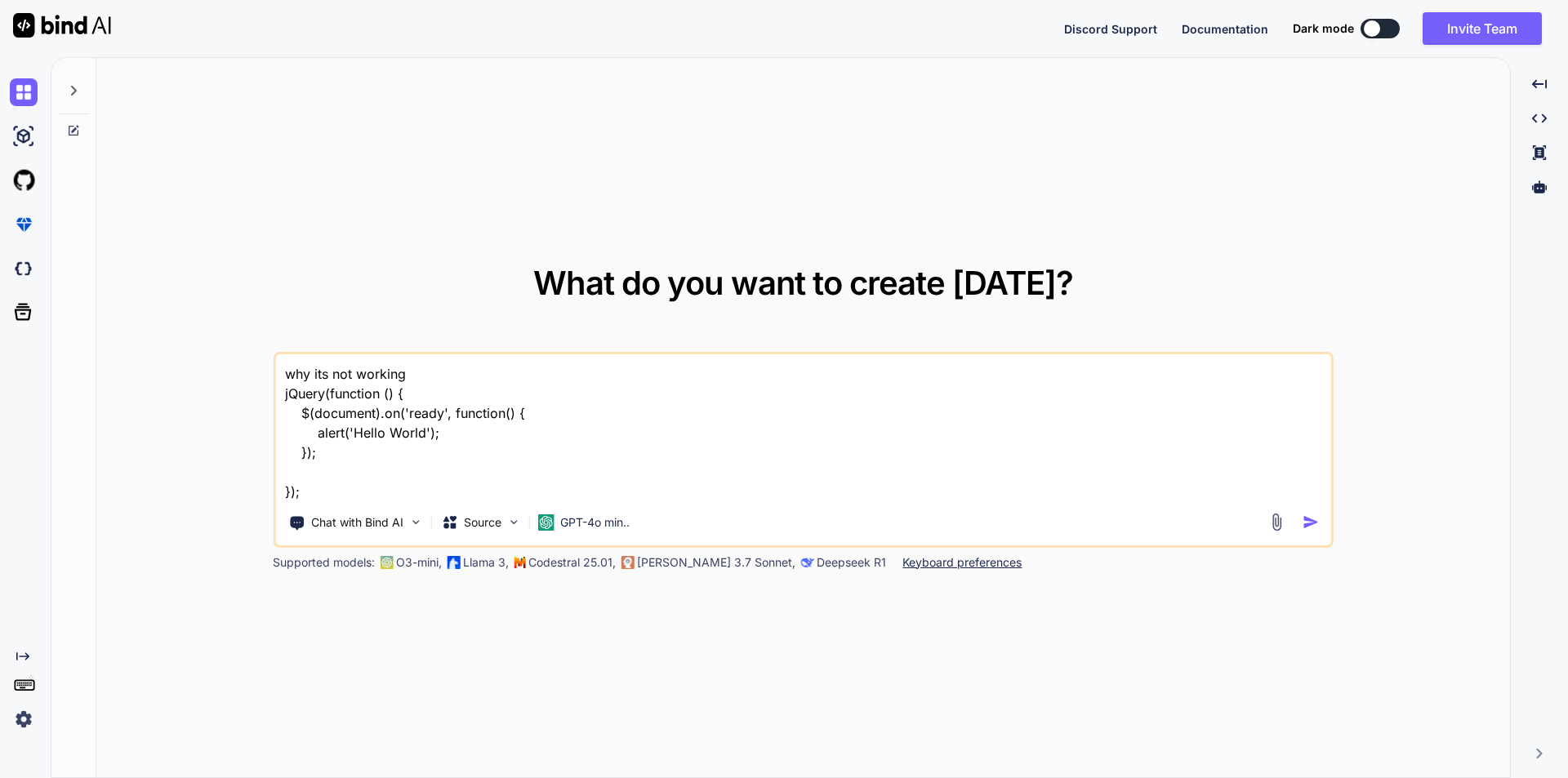
click at [289, 473] on textarea "why its not working jQuery(function () { $(document).on('ready', function() { a…" at bounding box center [803, 427] width 1056 height 147
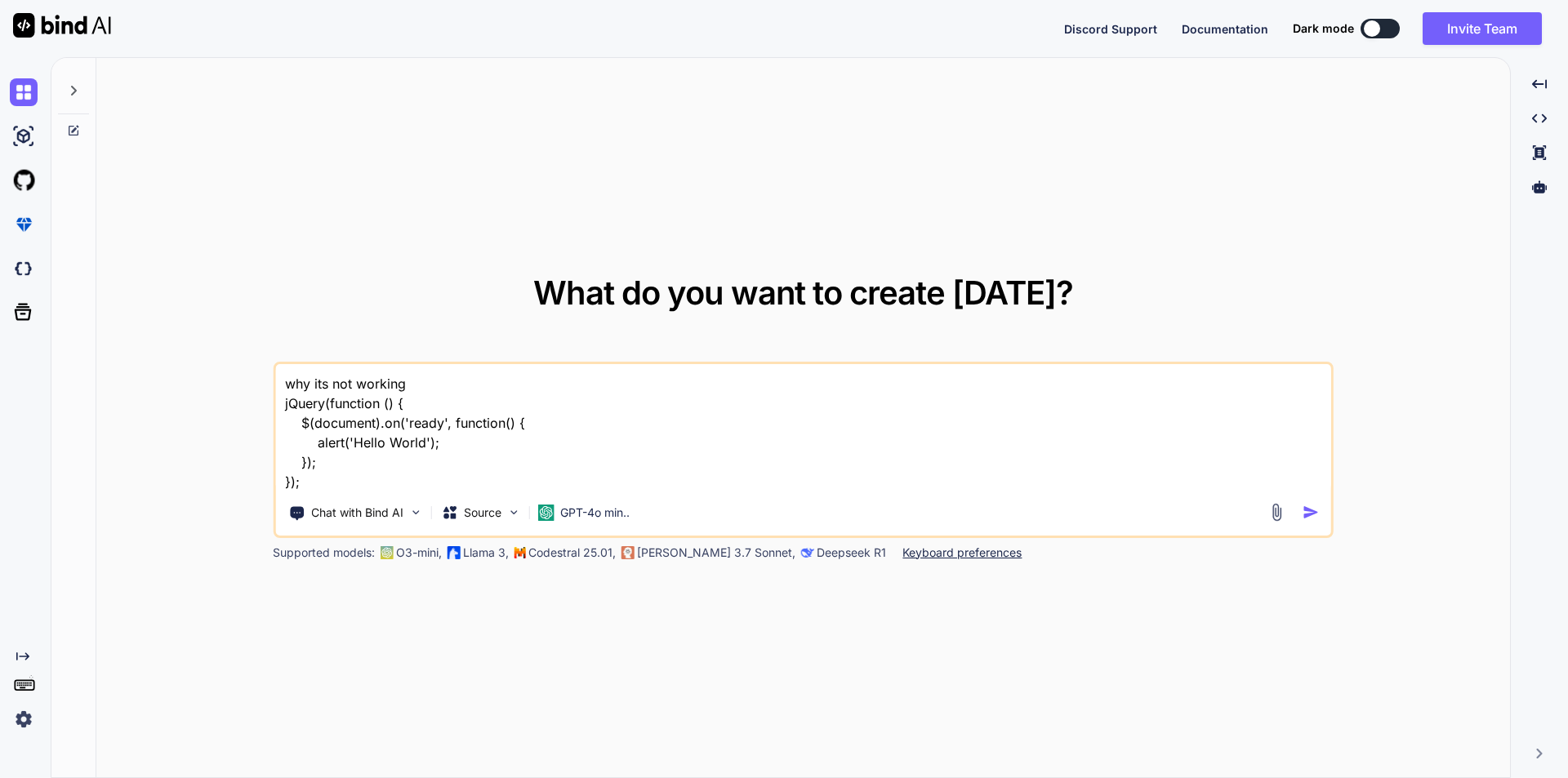
type textarea "why its not working jQuery(function () { $(document).on('ready', function() { a…"
click at [1312, 509] on img "button" at bounding box center [1311, 512] width 17 height 17
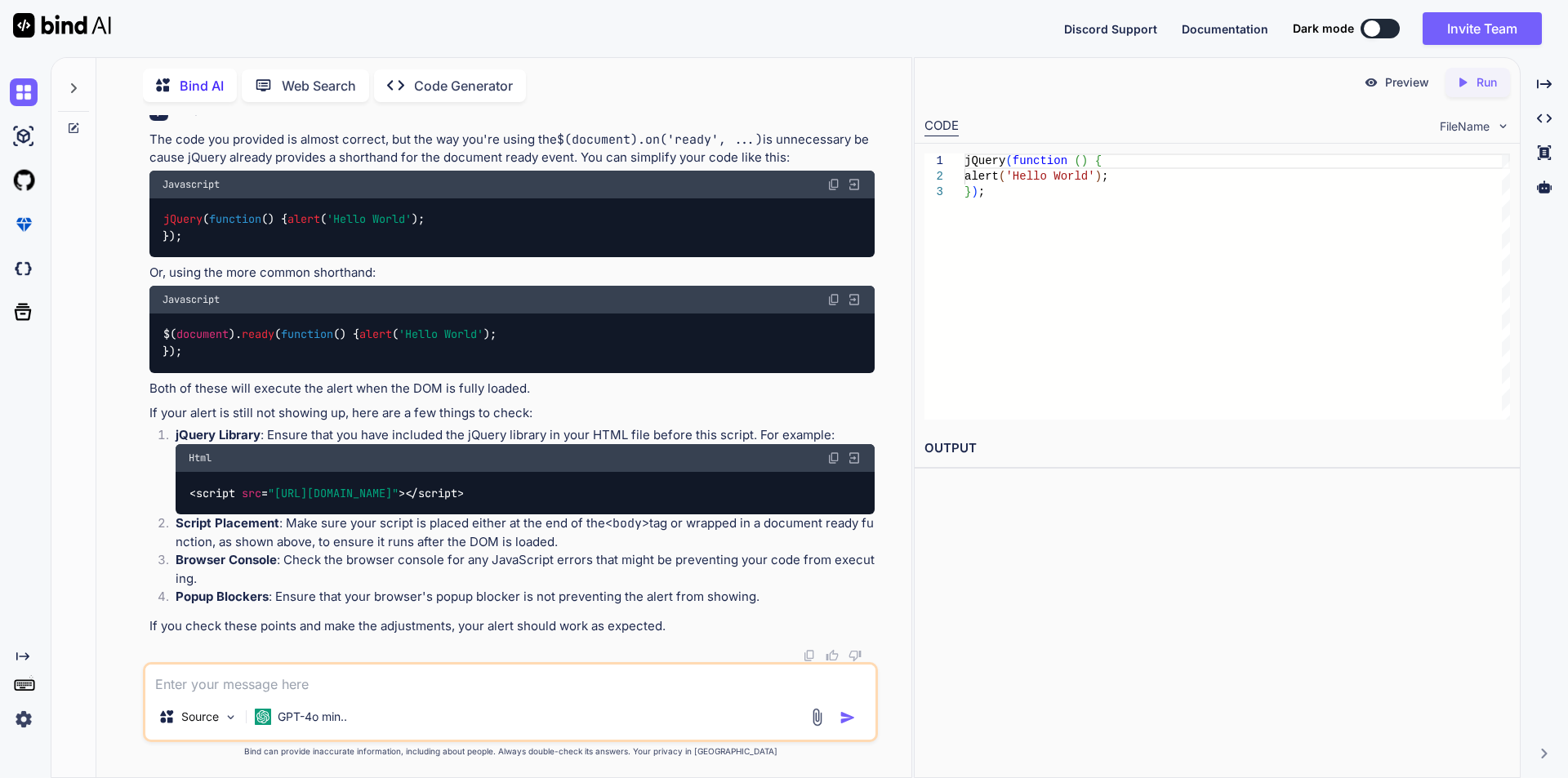
scroll to position [117, 0]
drag, startPoint x: 166, startPoint y: 316, endPoint x: 371, endPoint y: 318, distance: 205.0
click at [371, 318] on div "$( document ). ready ( function ( ) { alert ( 'Hello World' ); });" at bounding box center [511, 343] width 725 height 60
copy code "$( document ). ready ( function ( ) {"
